Goal: Task Accomplishment & Management: Use online tool/utility

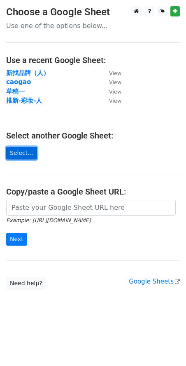
click at [24, 155] on link "Select..." at bounding box center [21, 153] width 31 height 13
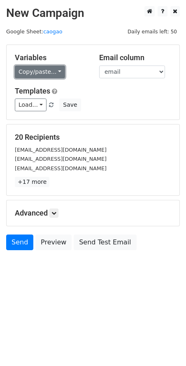
click at [50, 72] on link "Copy/paste..." at bounding box center [40, 72] width 50 height 13
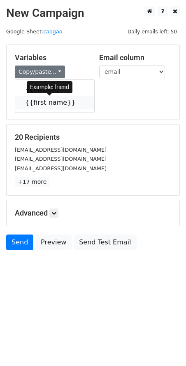
drag, startPoint x: 52, startPoint y: 100, endPoint x: 1, endPoint y: 116, distance: 52.7
click at [52, 100] on link "{{first name}}" at bounding box center [54, 102] width 79 height 13
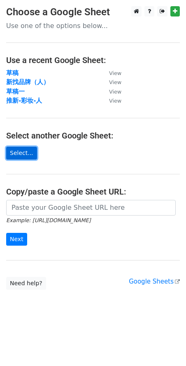
click at [27, 155] on link "Select..." at bounding box center [21, 153] width 31 height 13
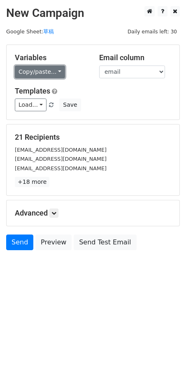
click at [52, 69] on link "Copy/paste..." at bounding box center [40, 72] width 50 height 13
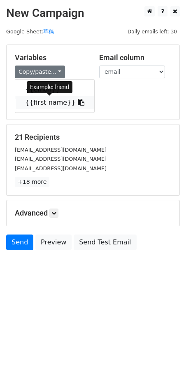
drag, startPoint x: 49, startPoint y: 101, endPoint x: 10, endPoint y: 101, distance: 38.4
click at [48, 101] on link "{{first name}}" at bounding box center [54, 102] width 79 height 13
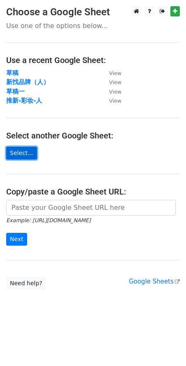
click at [33, 153] on link "Select..." at bounding box center [21, 153] width 31 height 13
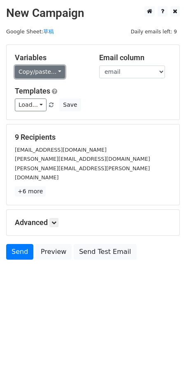
click at [45, 76] on link "Copy/paste..." at bounding box center [40, 72] width 50 height 13
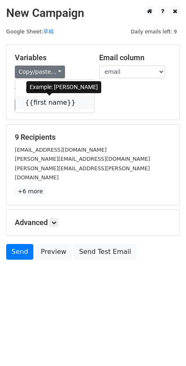
click at [52, 104] on link "{{first name}}" at bounding box center [54, 102] width 79 height 13
